Goal: Task Accomplishment & Management: Use online tool/utility

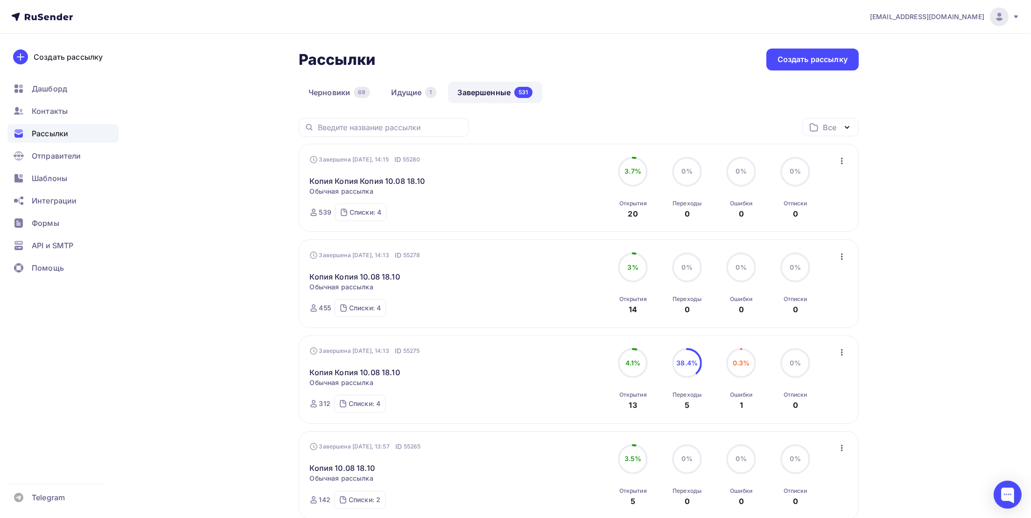
click at [839, 163] on icon "button" at bounding box center [842, 160] width 11 height 11
click at [819, 221] on div "Копировать в новую" at bounding box center [800, 223] width 96 height 11
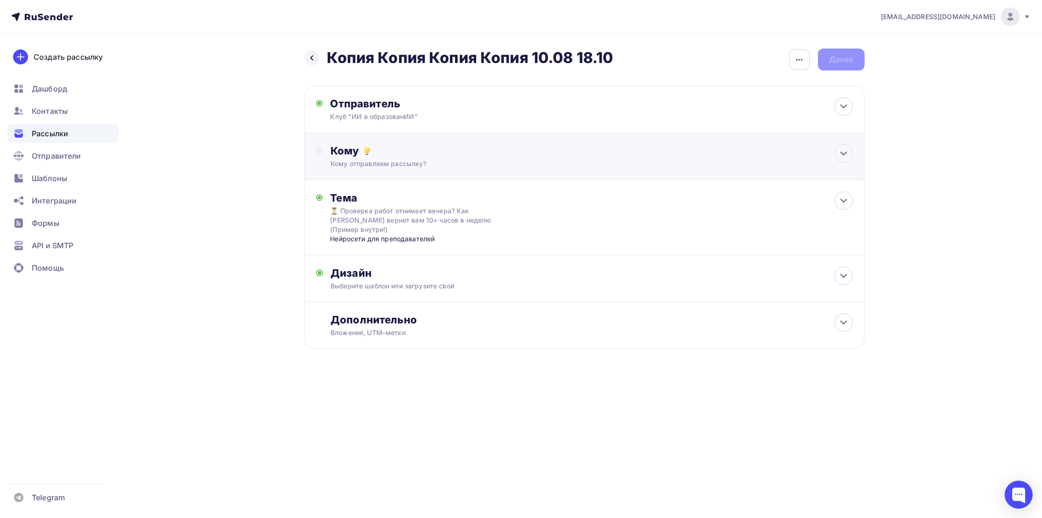
click at [445, 159] on div "Кому отправляем рассылку?" at bounding box center [566, 163] width 470 height 9
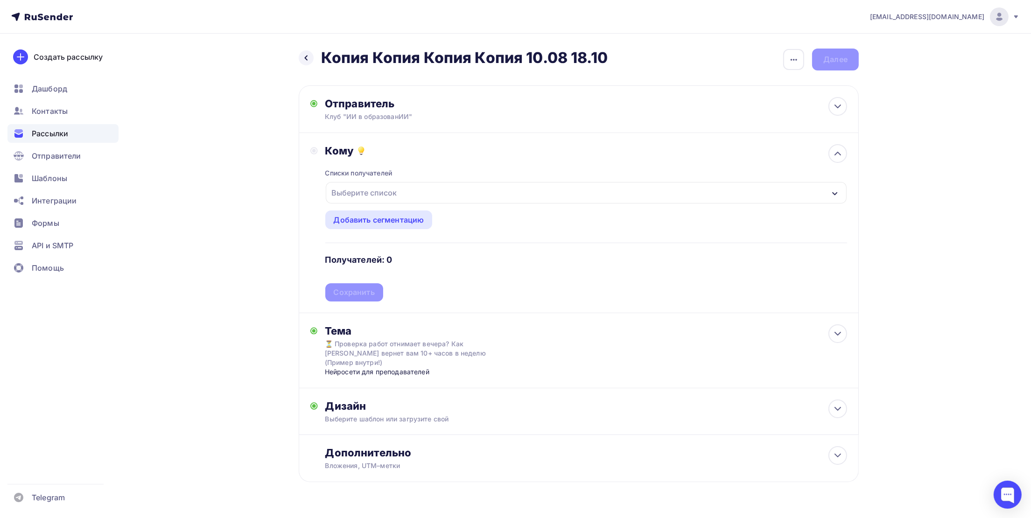
click at [355, 184] on div "Выберите список" at bounding box center [586, 192] width 521 height 21
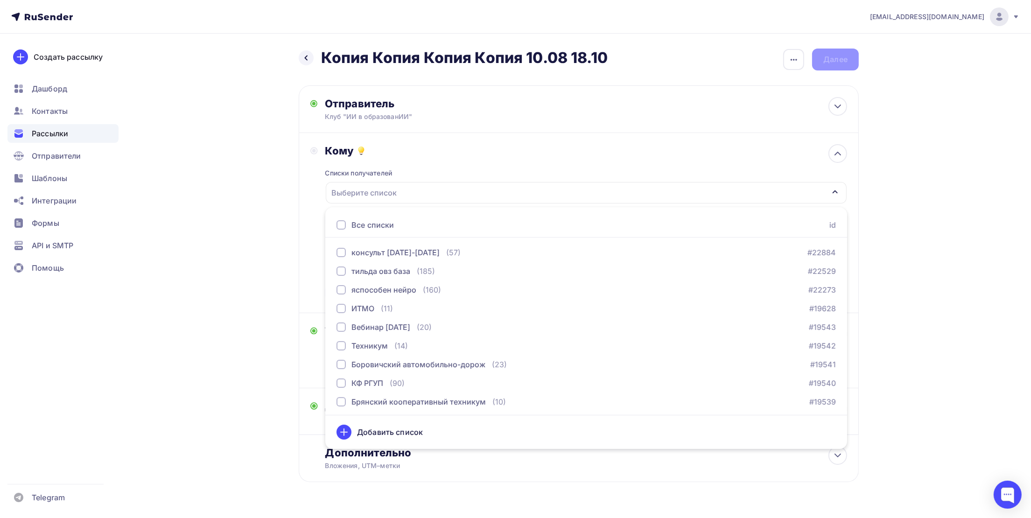
click at [339, 226] on div at bounding box center [341, 224] width 9 height 9
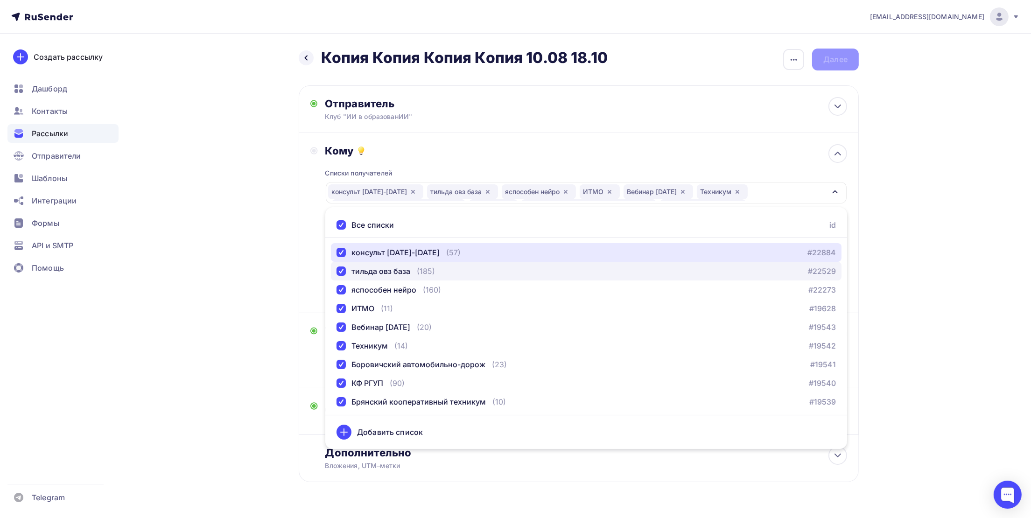
drag, startPoint x: 343, startPoint y: 256, endPoint x: 342, endPoint y: 266, distance: 9.8
click at [343, 256] on div "button" at bounding box center [341, 252] width 9 height 9
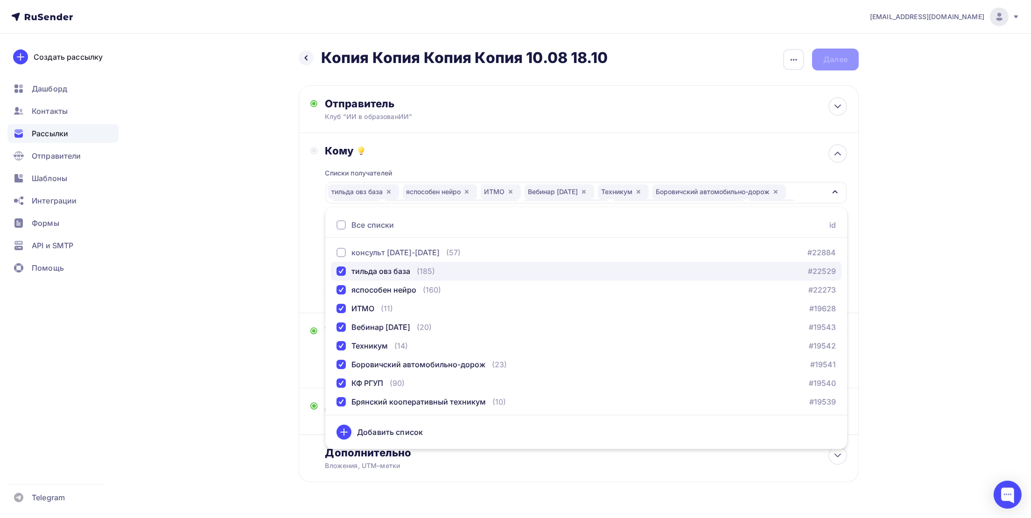
click at [342, 268] on div "button" at bounding box center [341, 271] width 9 height 9
click at [343, 288] on div "button" at bounding box center [341, 289] width 9 height 9
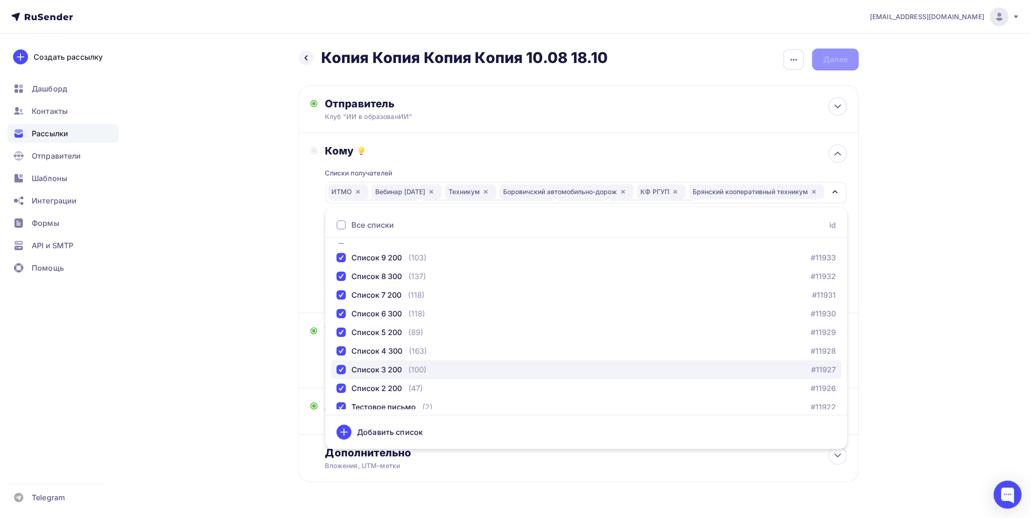
scroll to position [767, 0]
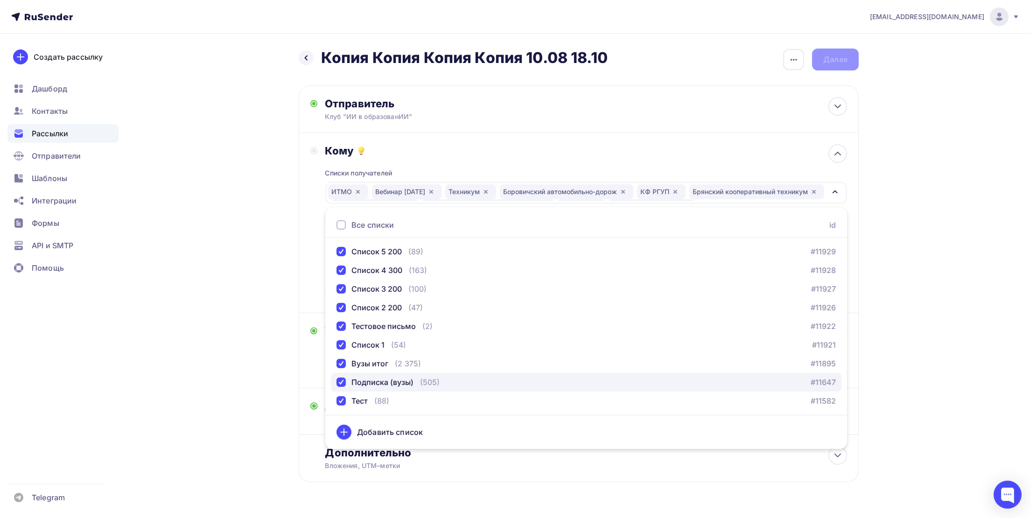
click at [341, 385] on div "button" at bounding box center [341, 382] width 9 height 9
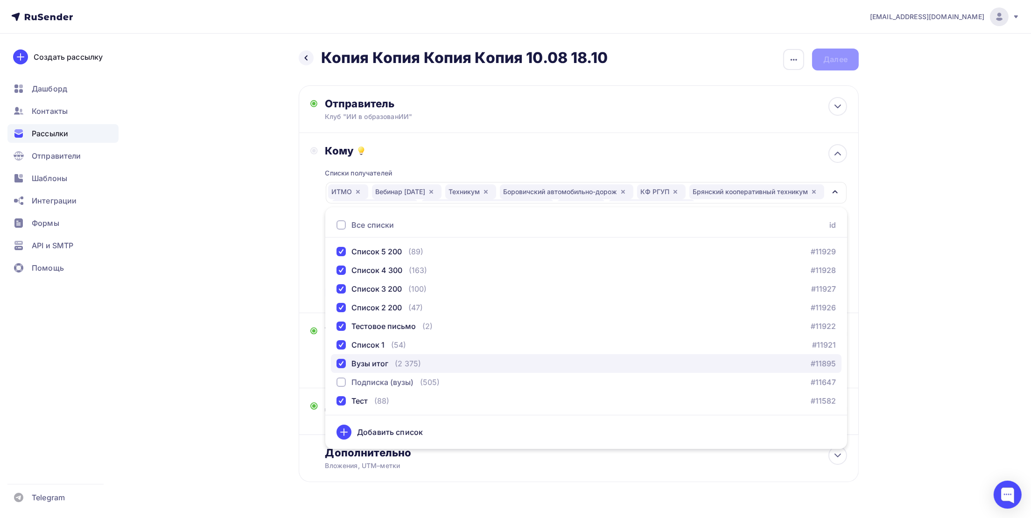
click at [339, 362] on div "button" at bounding box center [341, 363] width 9 height 9
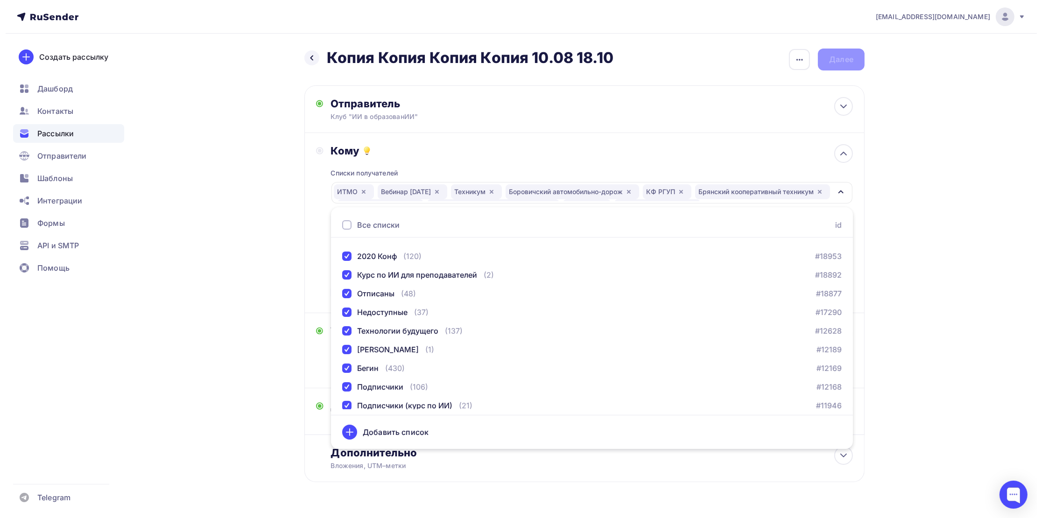
scroll to position [280, 0]
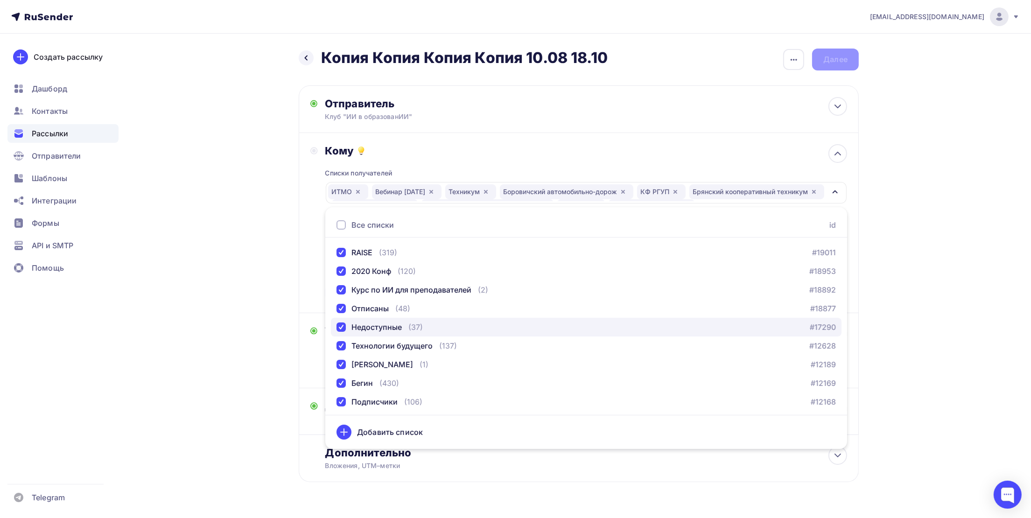
click at [346, 328] on div "button" at bounding box center [341, 327] width 9 height 9
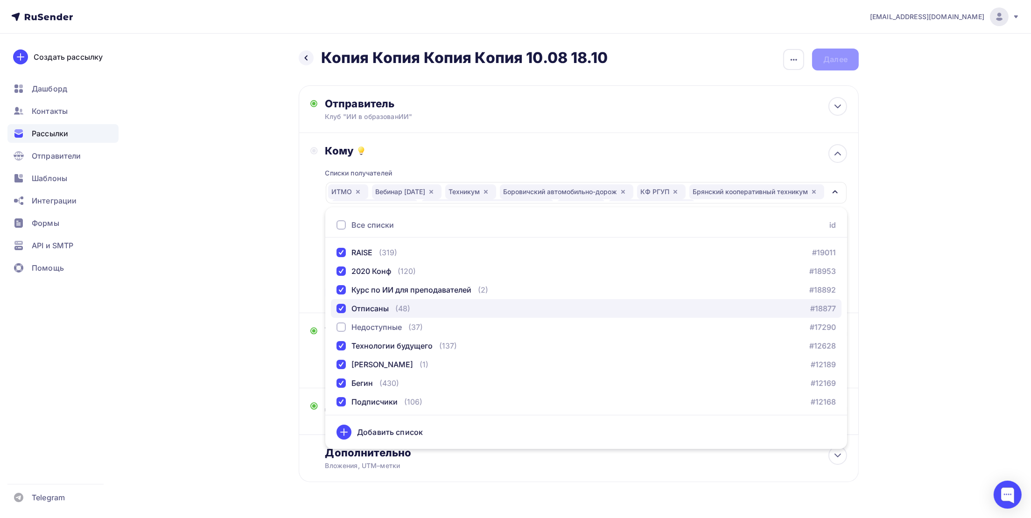
click at [344, 309] on div "button" at bounding box center [341, 308] width 9 height 9
click at [926, 289] on div "yasposobenon@yandex.ru Аккаунт Тарифы Выйти Создать рассылку Дашборд Контакты Р…" at bounding box center [515, 271] width 1031 height 543
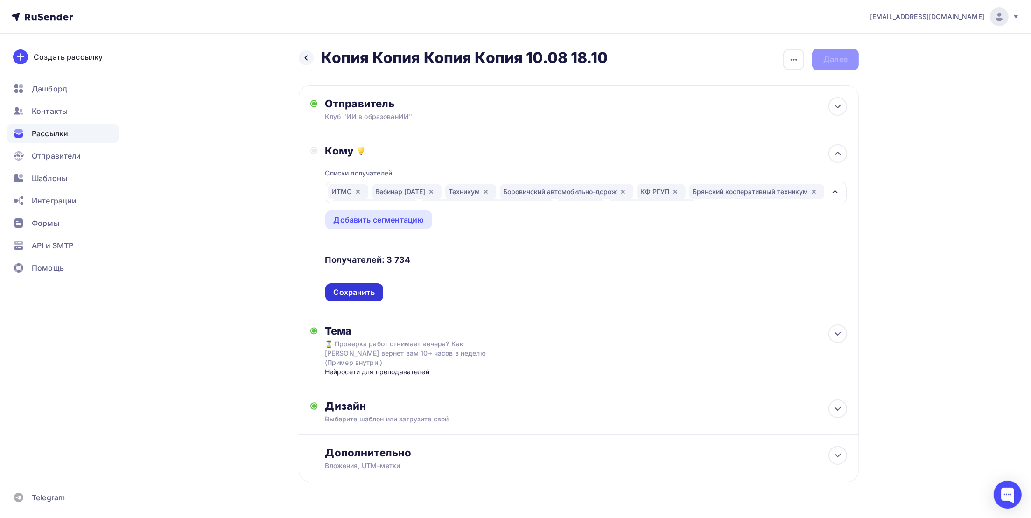
click at [358, 300] on div "Сохранить" at bounding box center [354, 292] width 58 height 18
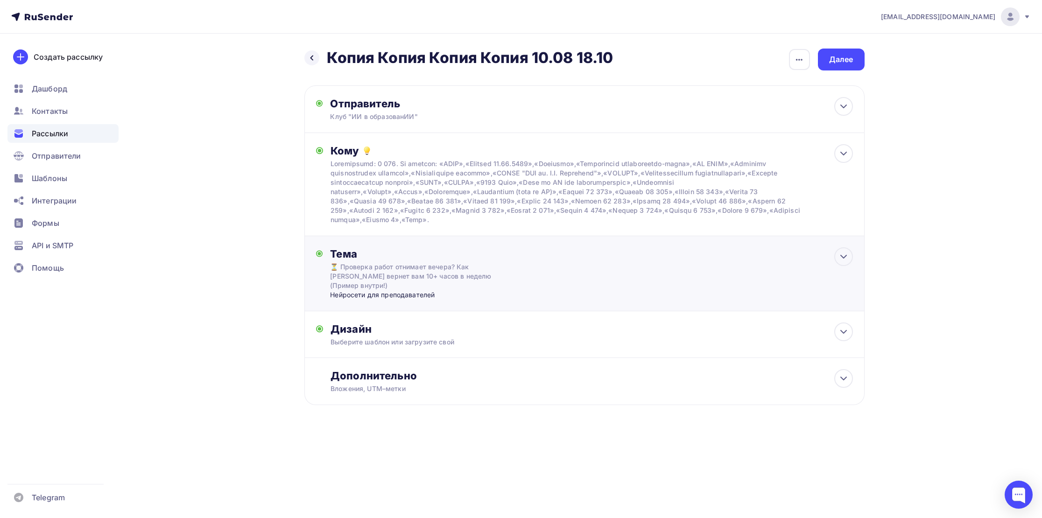
click at [365, 290] on div "Нейросети для преподавателей" at bounding box center [422, 294] width 184 height 9
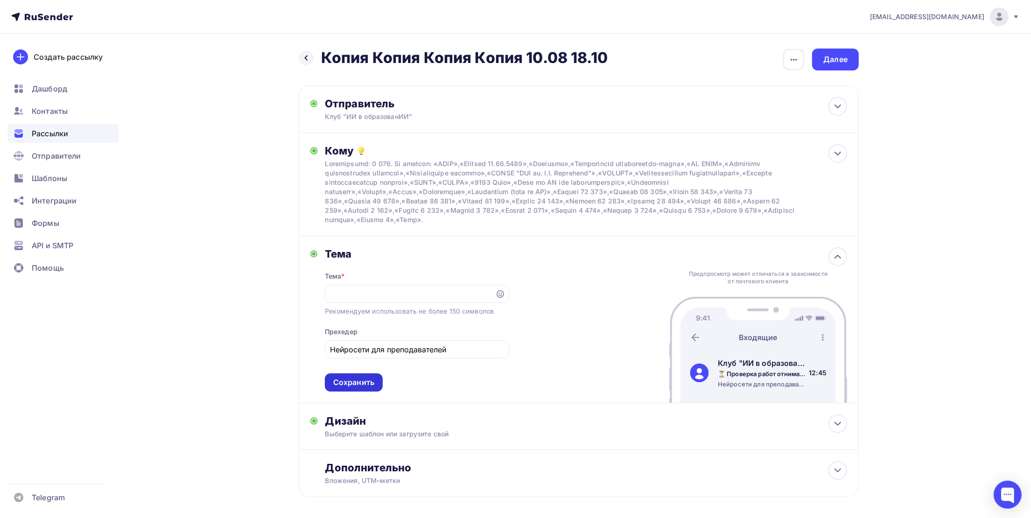
scroll to position [0, 0]
click at [363, 384] on div "Сохранить" at bounding box center [353, 382] width 41 height 11
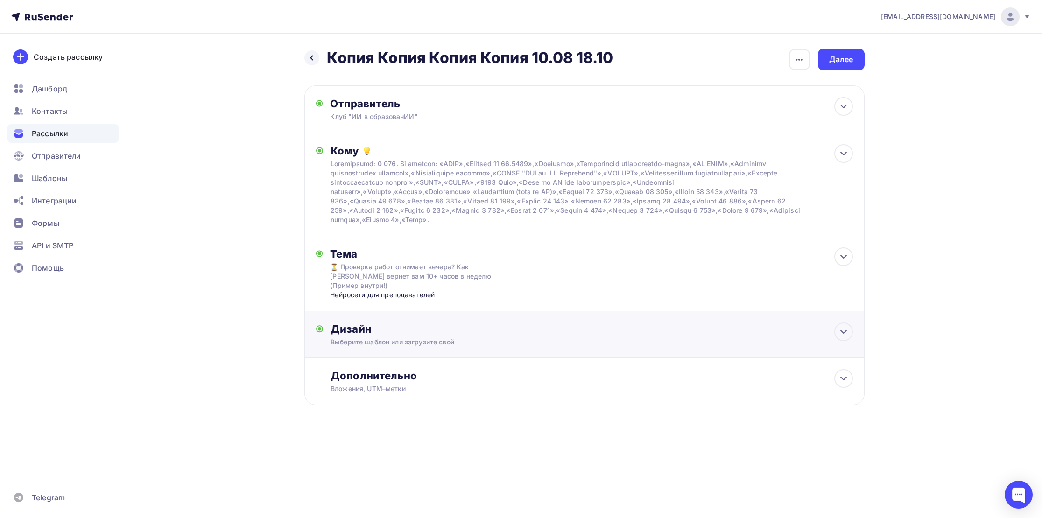
click at [395, 338] on div "Выберите шаблон или загрузите свой" at bounding box center [566, 342] width 470 height 9
click at [440, 412] on div "Редактировать" at bounding box center [455, 417] width 57 height 11
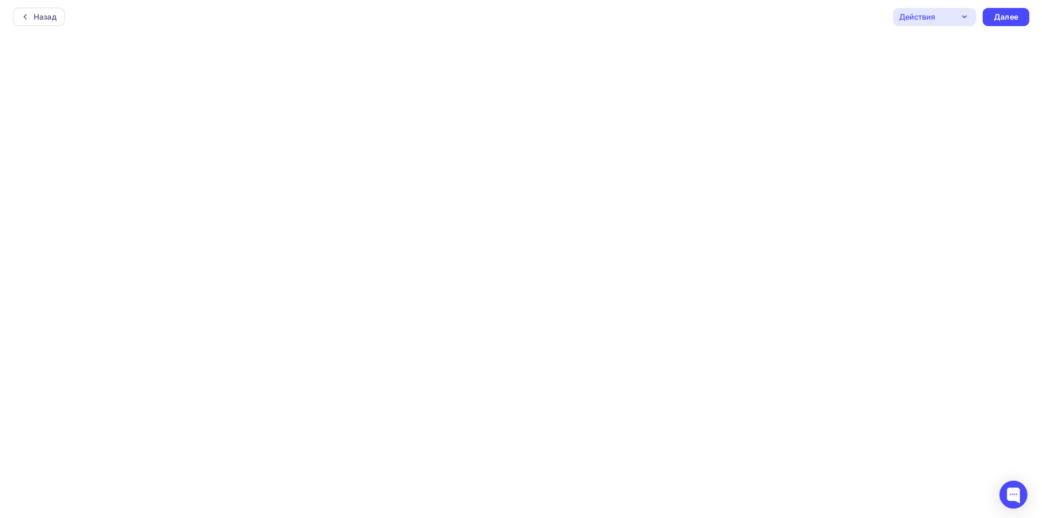
scroll to position [2, 0]
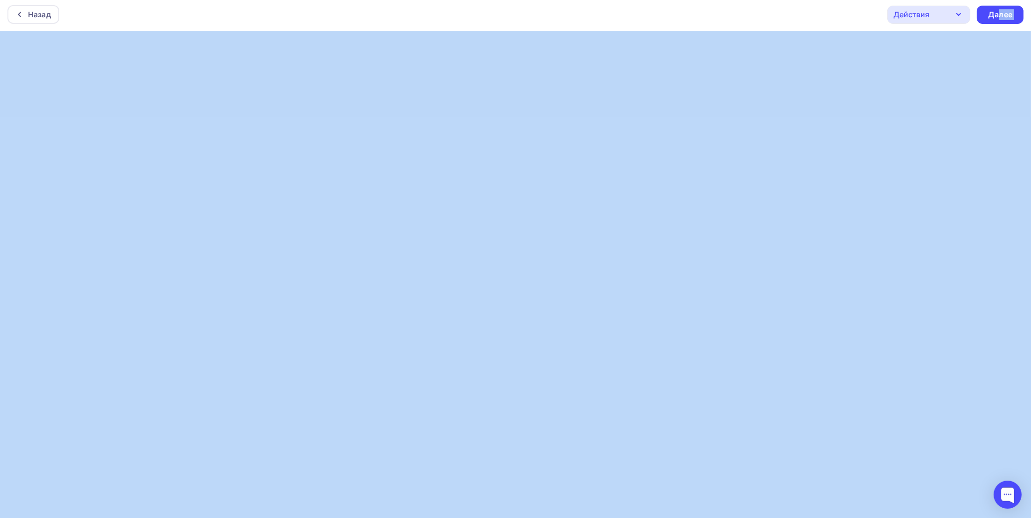
drag, startPoint x: 1000, startPoint y: 17, endPoint x: 963, endPoint y: 33, distance: 39.5
click at [800, 85] on div "Назад Действия Отправить тестовое письмо Предпросмотр Сохранить в Мои шаблоны В…" at bounding box center [515, 257] width 1031 height 518
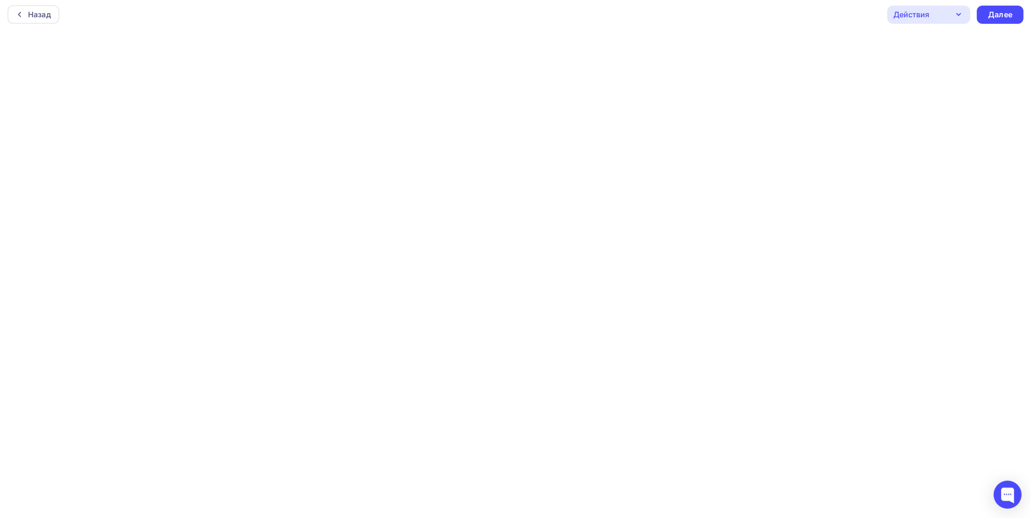
click at [770, 11] on div "Назад Действия Отправить тестовое письмо Предпросмотр Сохранить в Мои шаблоны В…" at bounding box center [515, 15] width 1031 height 34
click at [1018, 15] on div "Далее" at bounding box center [1000, 15] width 47 height 18
click at [1006, 13] on div "Далее" at bounding box center [1001, 14] width 24 height 11
click at [936, 13] on div "Действия" at bounding box center [929, 15] width 83 height 18
click at [932, 88] on div "Сохранить в Мои шаблоны" at bounding box center [965, 86] width 102 height 11
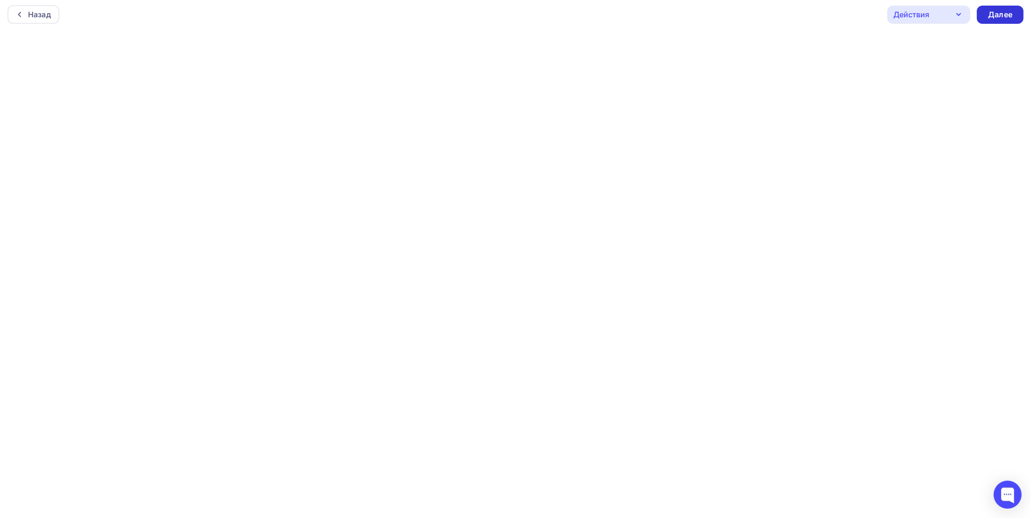
click at [992, 9] on div "Далее" at bounding box center [1001, 14] width 24 height 11
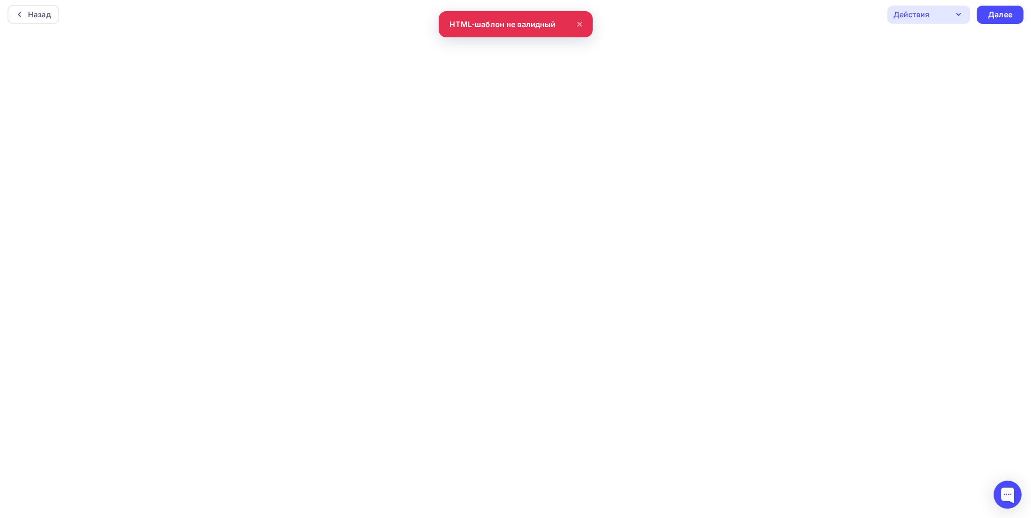
click at [932, 14] on div "Действия" at bounding box center [929, 15] width 83 height 18
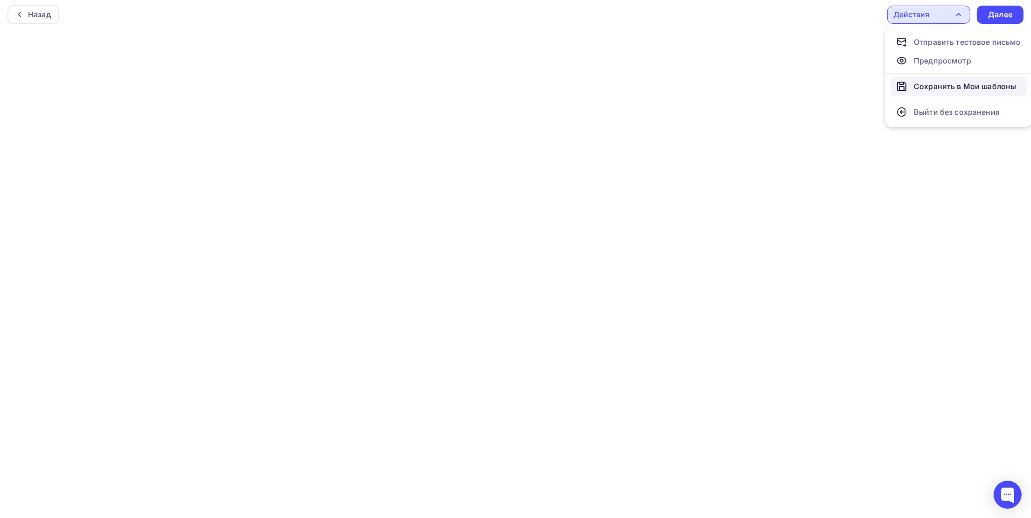
click at [931, 90] on div "Сохранить в Мои шаблоны" at bounding box center [965, 86] width 102 height 11
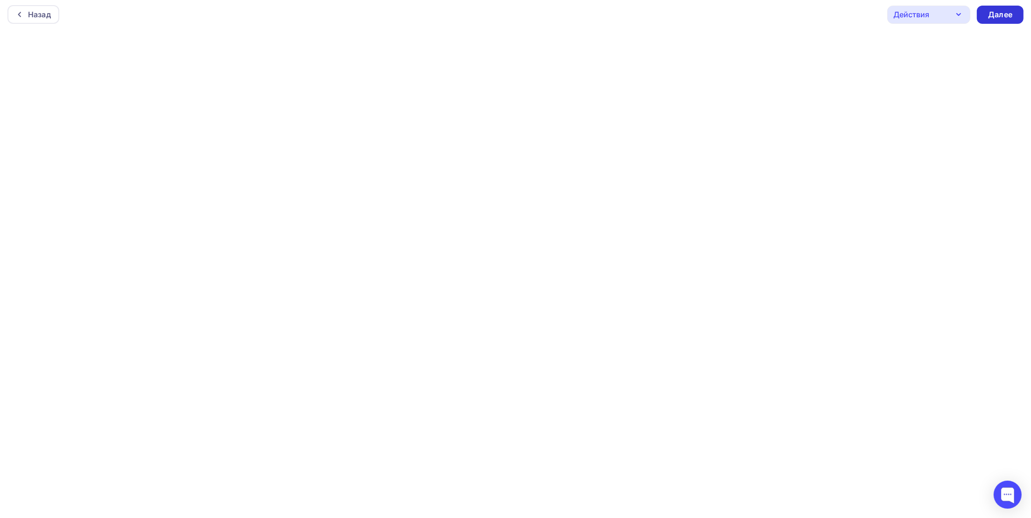
click at [997, 14] on div "Далее" at bounding box center [1001, 14] width 24 height 11
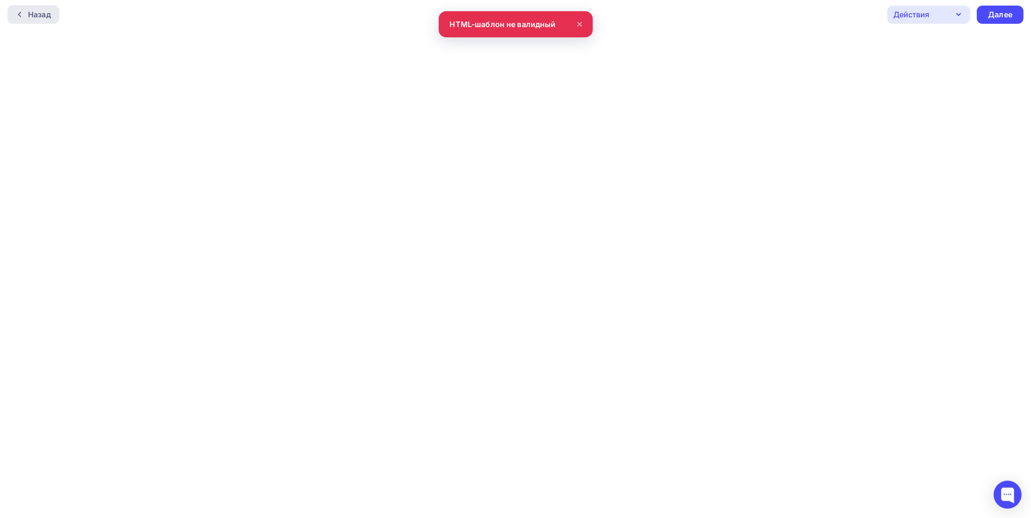
click at [37, 12] on div "Назад" at bounding box center [39, 14] width 23 height 11
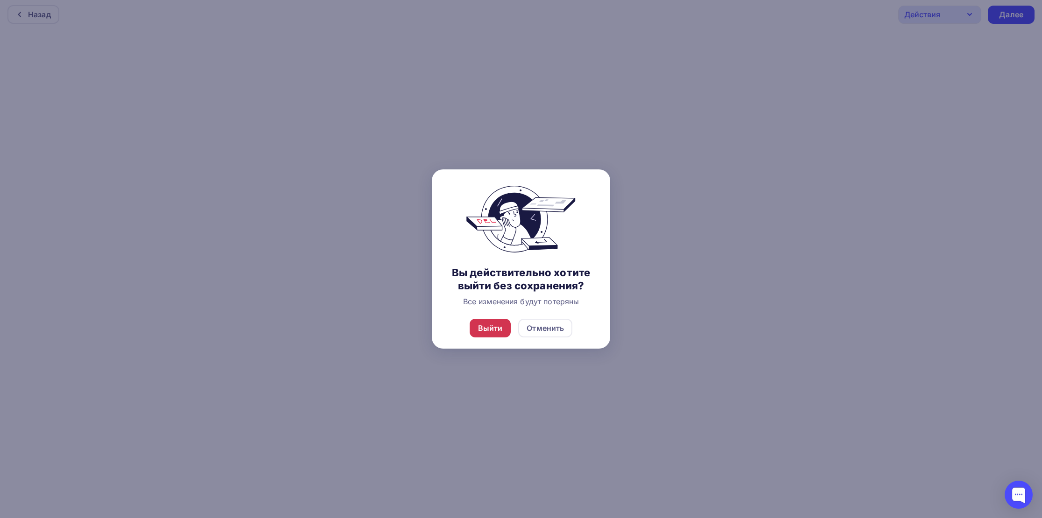
click at [501, 326] on div "Выйти" at bounding box center [490, 328] width 25 height 11
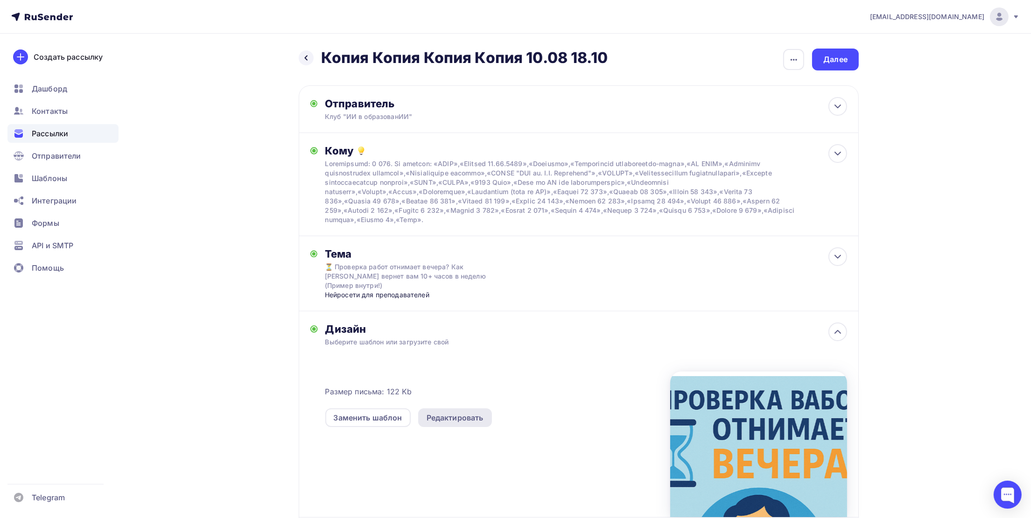
click at [436, 412] on div "Редактировать" at bounding box center [455, 417] width 57 height 11
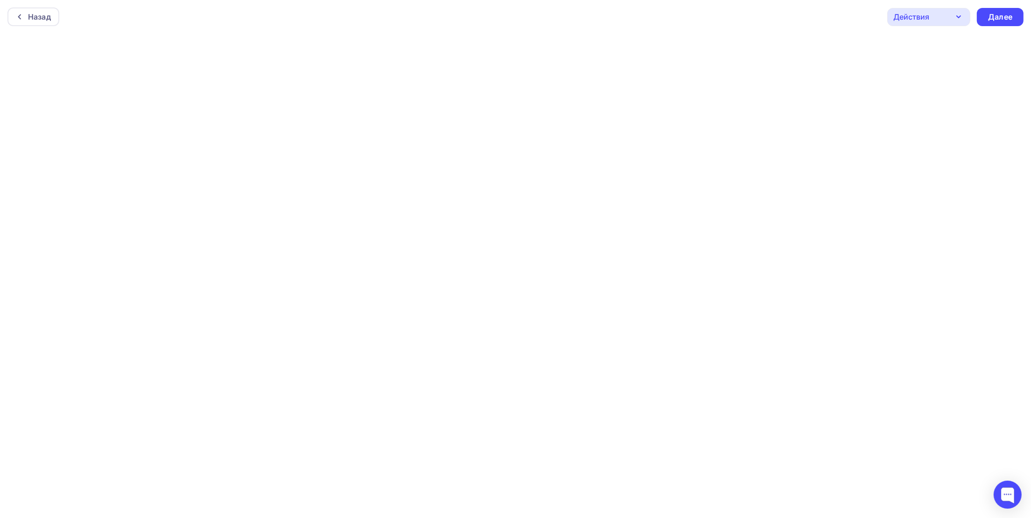
click at [918, 18] on div "Действия" at bounding box center [912, 16] width 36 height 11
click at [935, 88] on div "Сохранить в Мои шаблоны" at bounding box center [965, 88] width 102 height 11
click at [1007, 22] on div "Далее" at bounding box center [1000, 17] width 47 height 18
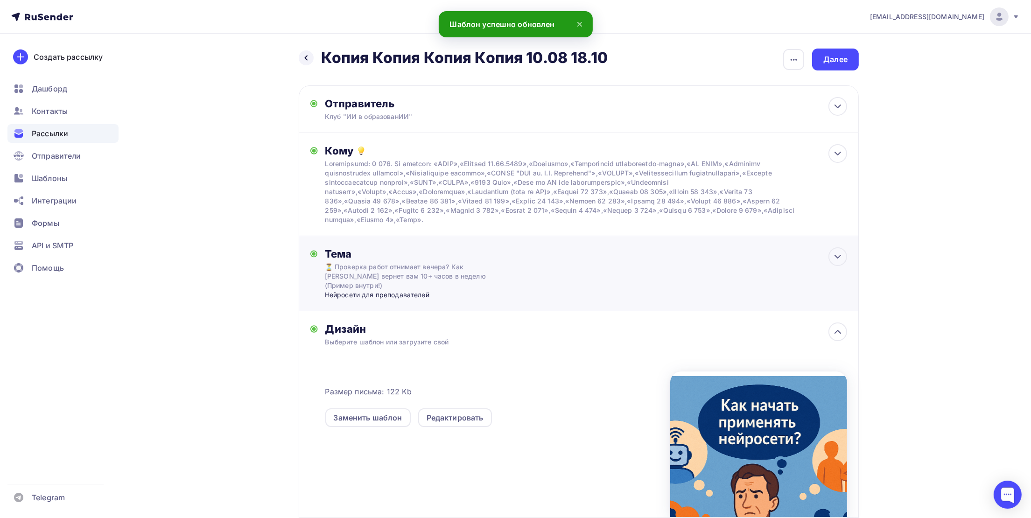
click at [414, 275] on div "⏳ Проверка работ отнимает вечера? Как ИИ вернет вам 10+ часов в неделю (Пример …" at bounding box center [408, 276] width 166 height 28
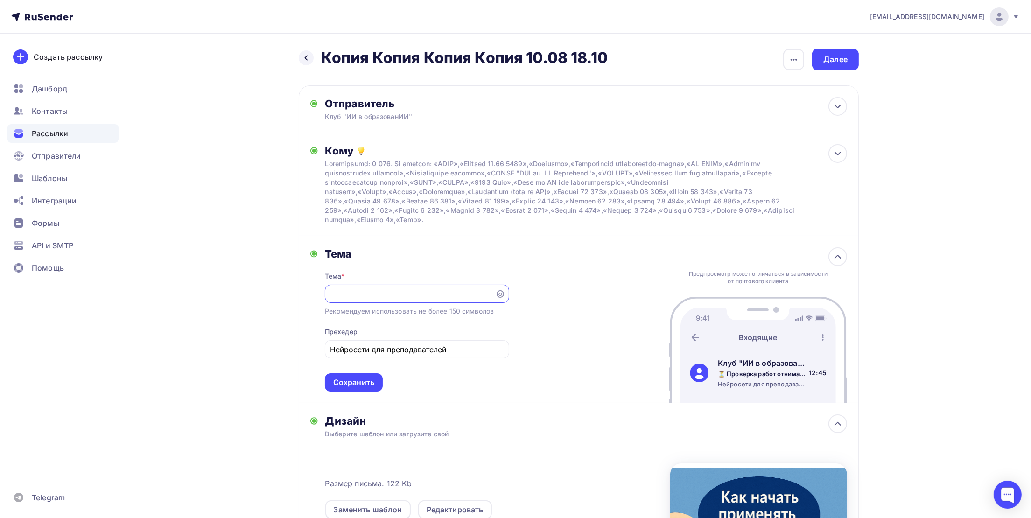
paste input "🚀 Нейросети - просто. Даже если вы «не технарь»"
type input "🚀 Нейросети - просто. Даже если вы «не технарь»"
click at [359, 377] on div "Сохранить" at bounding box center [354, 383] width 58 height 18
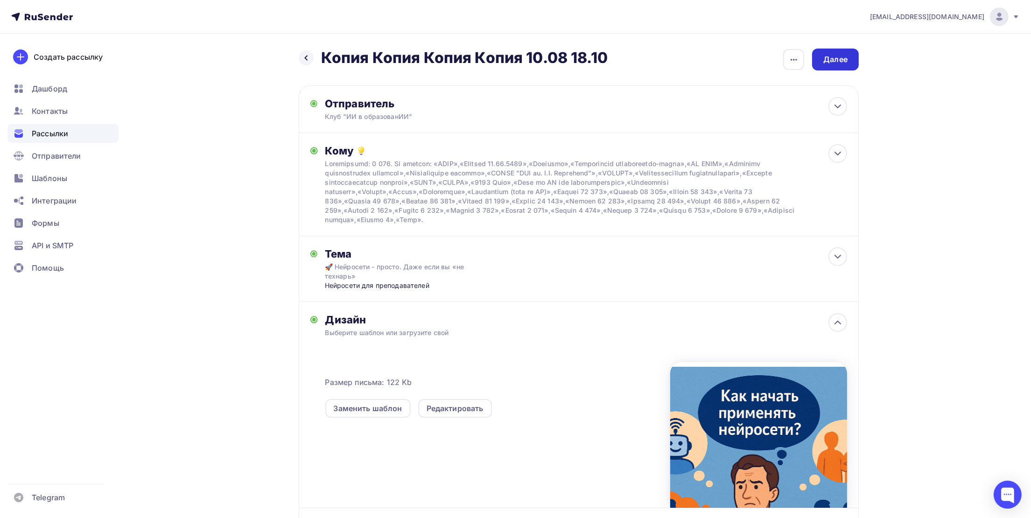
click at [828, 59] on div "Далее" at bounding box center [836, 59] width 24 height 11
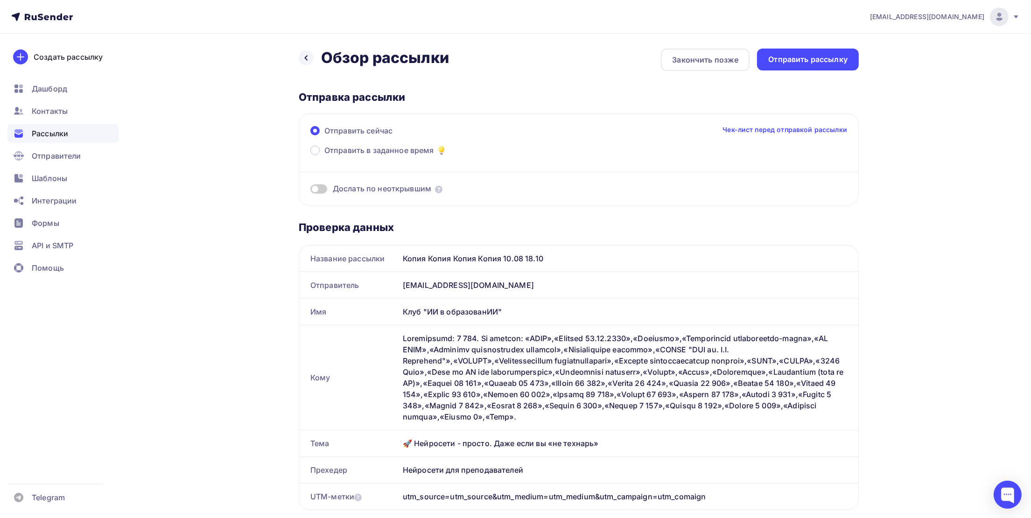
drag, startPoint x: 789, startPoint y: 63, endPoint x: 671, endPoint y: 222, distance: 197.7
click at [673, 222] on div "Назад Обзор рассылки Обзор рассылки Закончить позже Отправить рассылку Отправка…" at bounding box center [579, 527] width 560 height 956
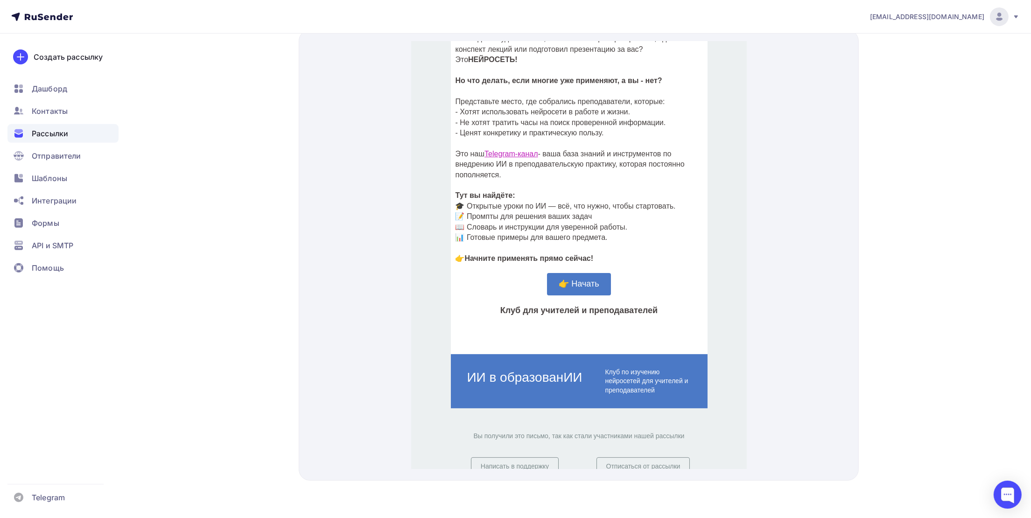
scroll to position [350, 0]
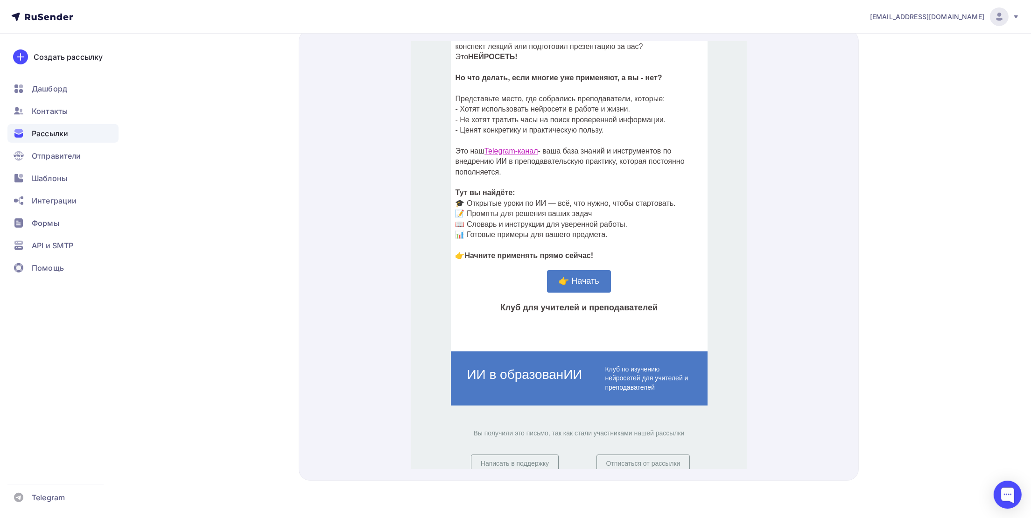
click at [568, 269] on span "👉 Начать" at bounding box center [578, 269] width 40 height 9
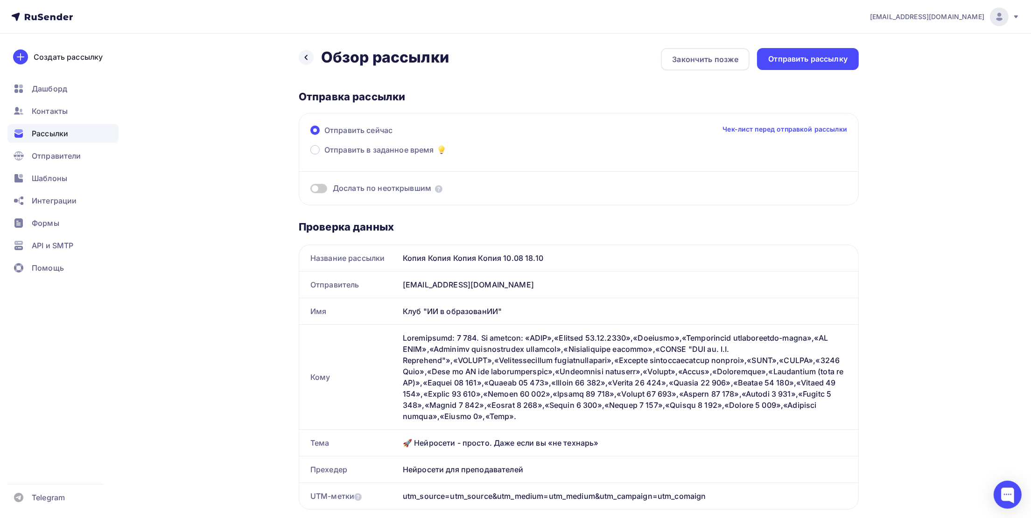
scroll to position [0, 0]
click at [805, 56] on div "Отправить рассылку" at bounding box center [808, 59] width 79 height 11
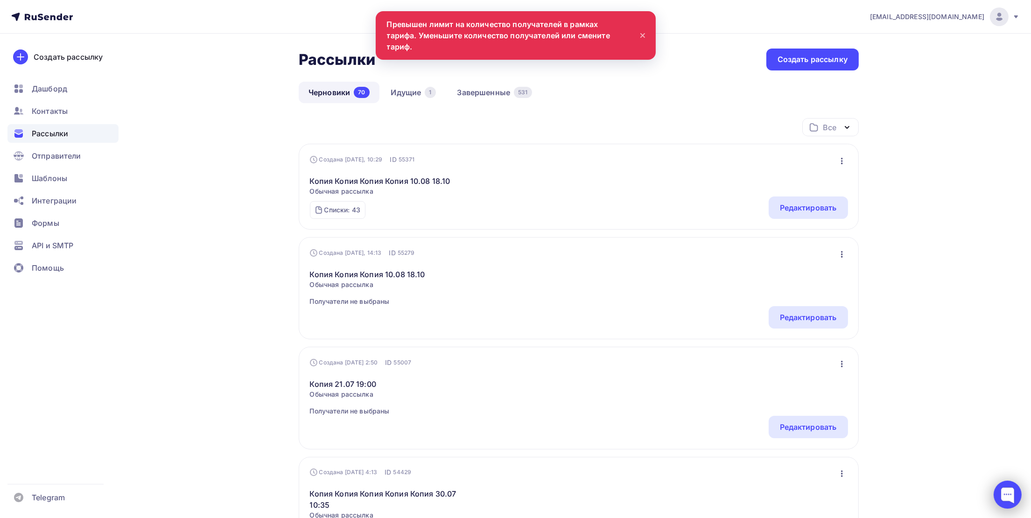
click at [1016, 497] on div at bounding box center [1008, 495] width 28 height 28
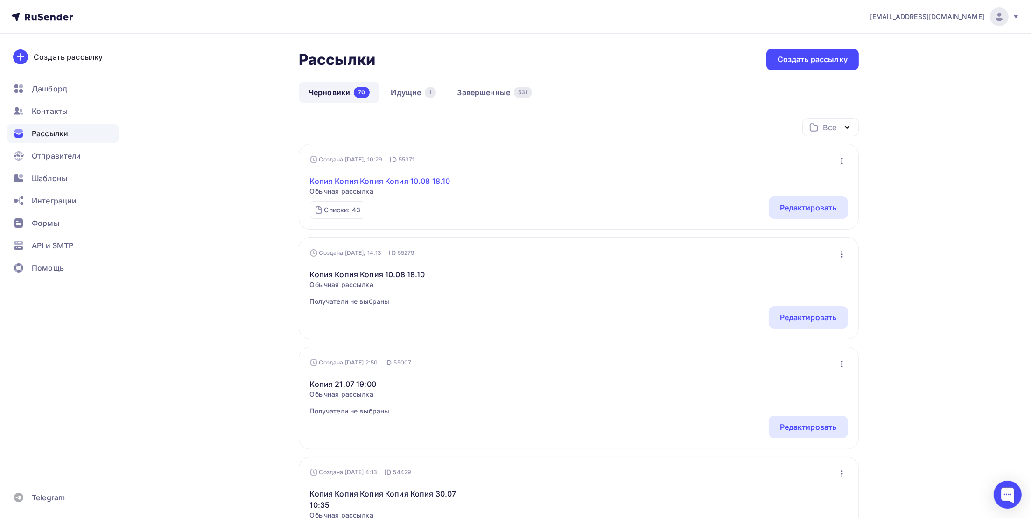
click at [435, 183] on link "Копия Копия Копия Копия 10.08 18.10" at bounding box center [380, 181] width 141 height 11
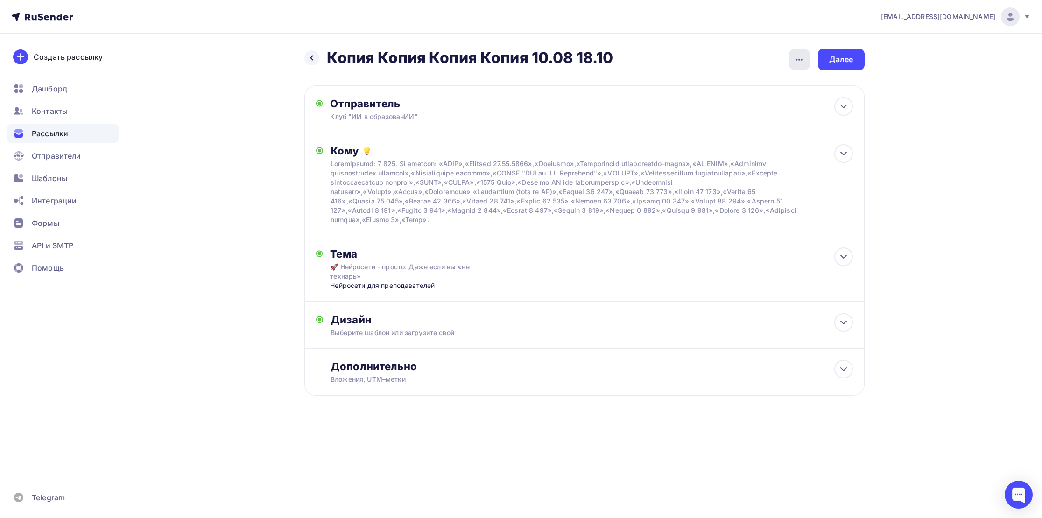
click at [798, 65] on div "button" at bounding box center [799, 59] width 21 height 21
click at [780, 108] on div "Переименовать рассылку" at bounding box center [751, 107] width 116 height 11
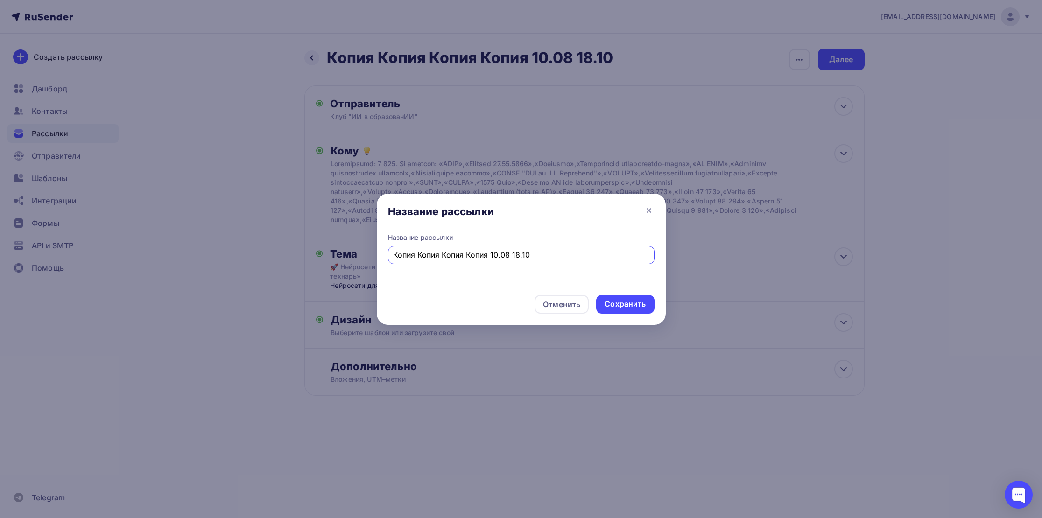
drag, startPoint x: 544, startPoint y: 252, endPoint x: 365, endPoint y: 240, distance: 179.7
click at [365, 240] on div "Название рассылки Название рассылки Копия Копия Копия Копия 10.08 18.10 Отменит…" at bounding box center [521, 259] width 1042 height 518
type input "12.08"
click at [639, 304] on div "Сохранить" at bounding box center [625, 304] width 41 height 11
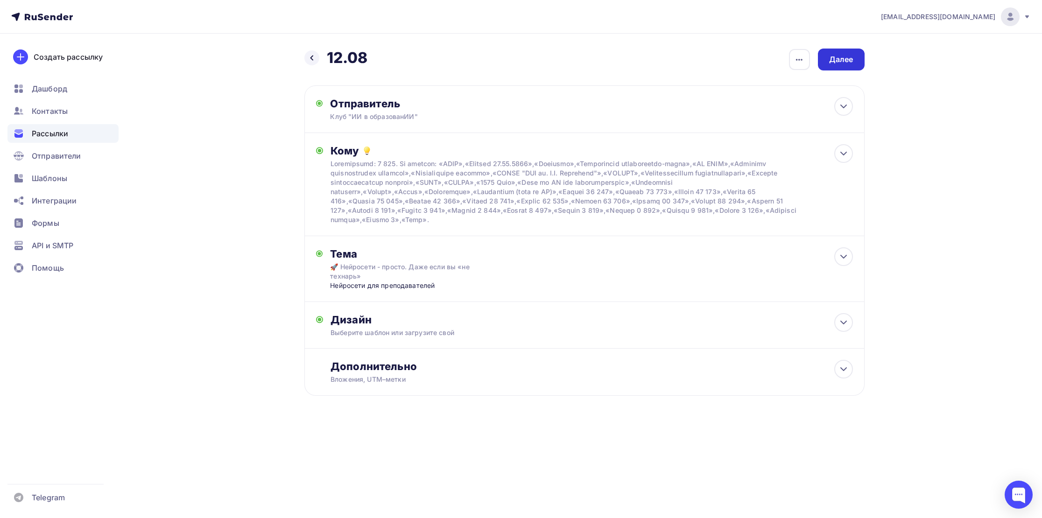
click at [842, 70] on div "Далее" at bounding box center [841, 60] width 47 height 22
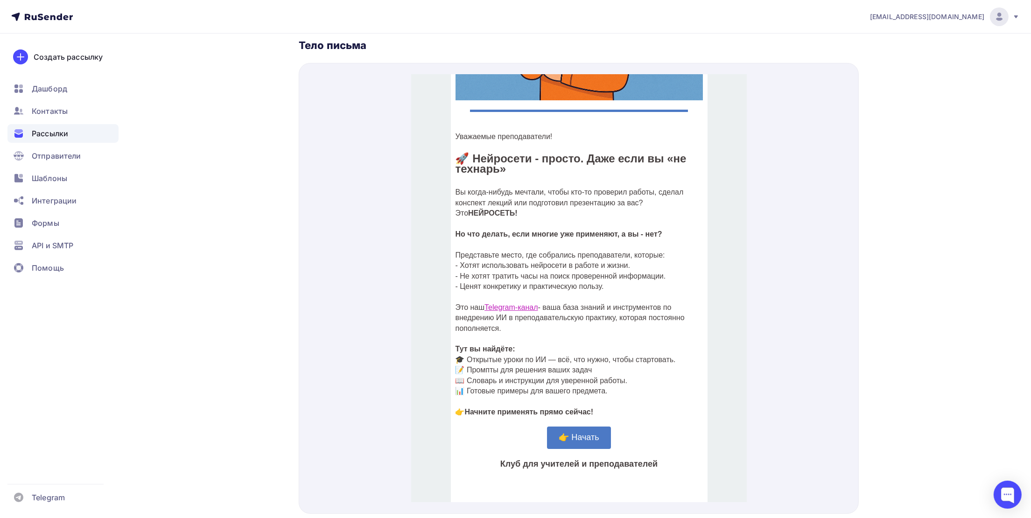
scroll to position [350, 0]
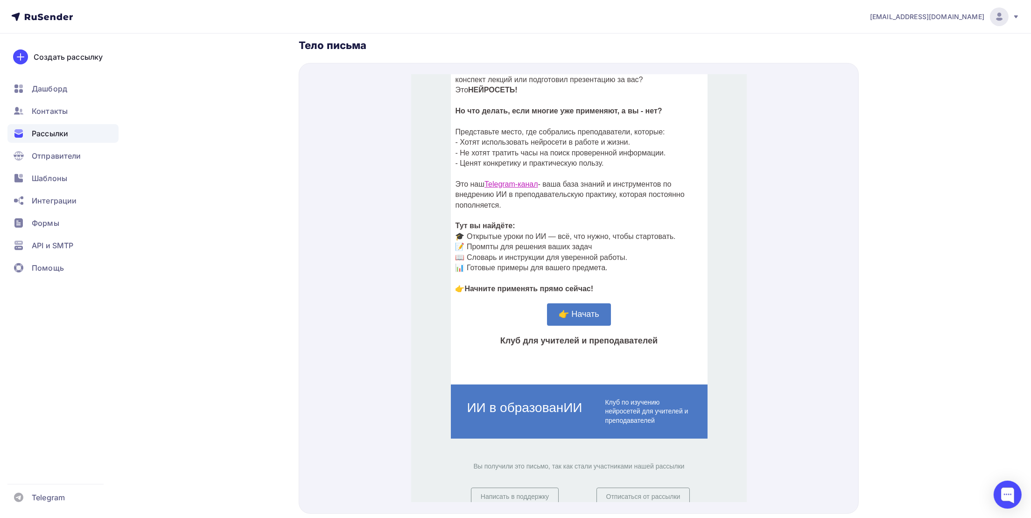
click at [575, 305] on span "👉 Начать" at bounding box center [578, 302] width 40 height 9
click at [525, 172] on link "Telegram-канал" at bounding box center [510, 173] width 53 height 8
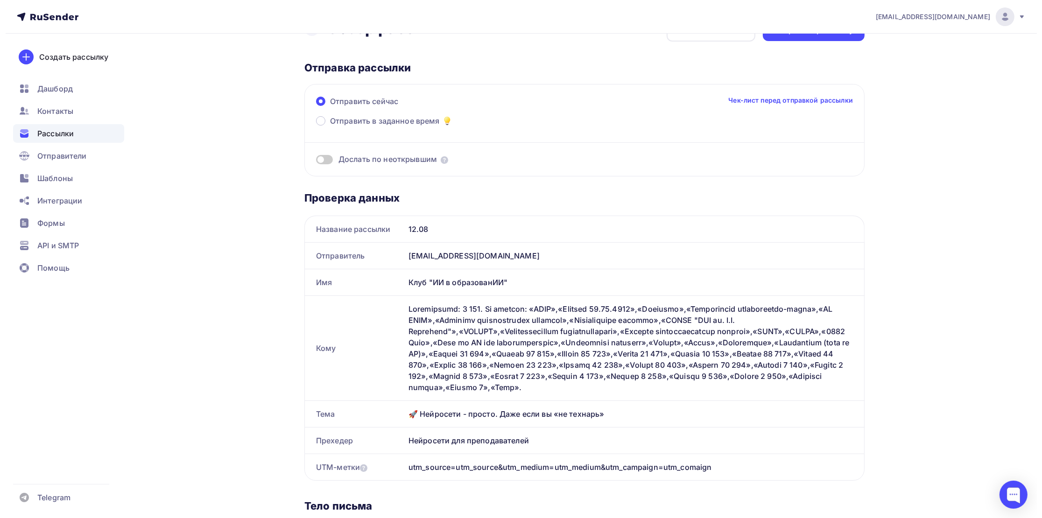
scroll to position [0, 0]
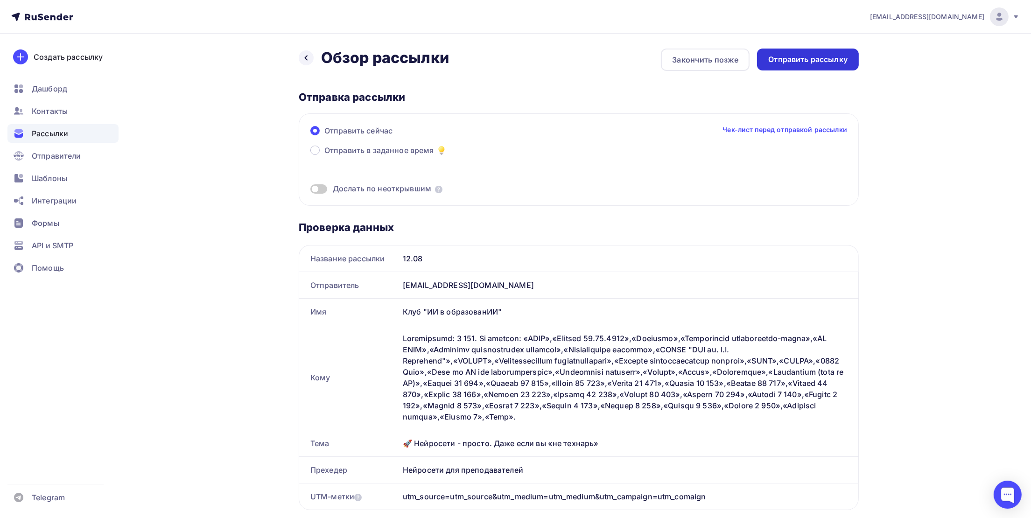
click at [786, 63] on div "Отправить рассылку" at bounding box center [808, 59] width 79 height 11
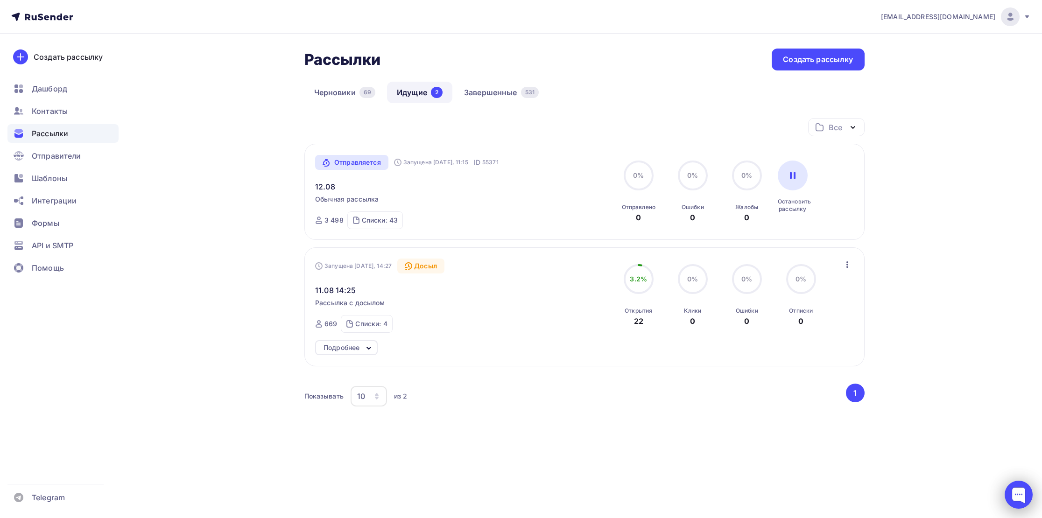
click at [1030, 501] on div at bounding box center [1019, 495] width 28 height 28
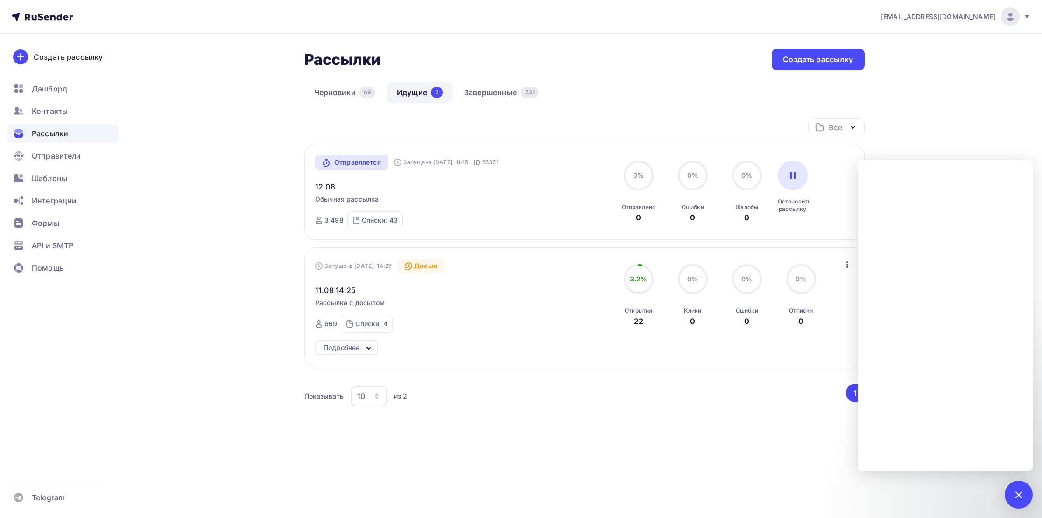
click at [923, 114] on div "[EMAIL_ADDRESS][DOMAIN_NAME] Аккаунт Тарифы Выйти Создать рассылку [GEOGRAPHIC_…" at bounding box center [521, 251] width 1042 height 502
drag, startPoint x: 687, startPoint y: 408, endPoint x: 694, endPoint y: 408, distance: 6.5
click at [693, 408] on div "Показывать 10 10 20 50 100 из 2 ‹ 1 ›" at bounding box center [584, 396] width 560 height 25
click at [1008, 119] on div "[EMAIL_ADDRESS][DOMAIN_NAME] Аккаунт Тарифы Выйти Создать рассылку [GEOGRAPHIC_…" at bounding box center [521, 251] width 1042 height 502
click at [1018, 502] on div at bounding box center [1019, 495] width 28 height 28
